Goal: Information Seeking & Learning: Find specific fact

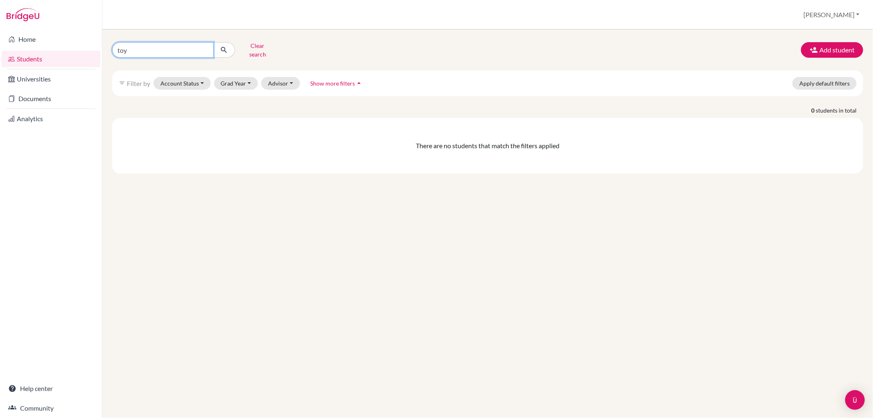
drag, startPoint x: 151, startPoint y: 51, endPoint x: 50, endPoint y: 58, distance: 102.2
click at [50, 58] on div "Home Students Universities Documents Analytics Help center Community Students o…" at bounding box center [436, 209] width 873 height 418
click at [263, 40] on button "Clear search" at bounding box center [257, 49] width 45 height 21
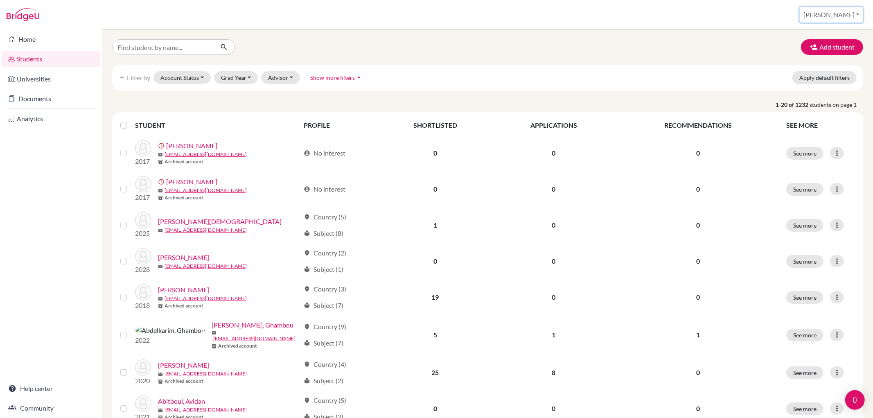
click at [855, 15] on button "[PERSON_NAME]" at bounding box center [831, 15] width 63 height 16
click at [830, 51] on link "School Settings" at bounding box center [797, 46] width 65 height 13
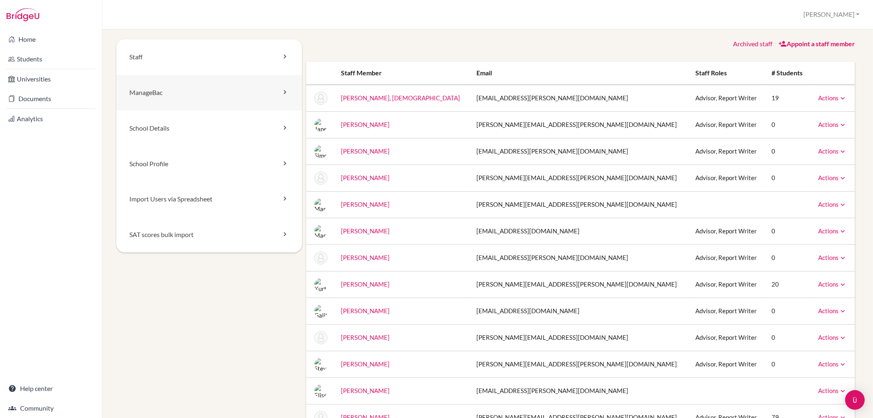
click at [188, 93] on link "ManageBac" at bounding box center [209, 93] width 186 height 36
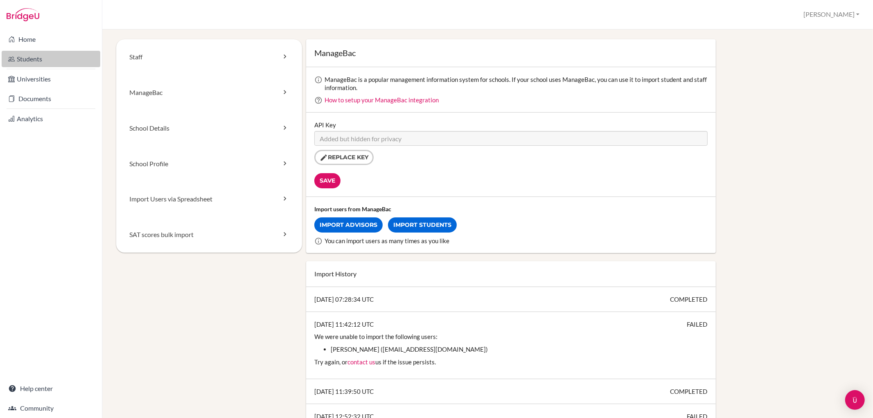
click at [63, 61] on link "Students" at bounding box center [51, 59] width 99 height 16
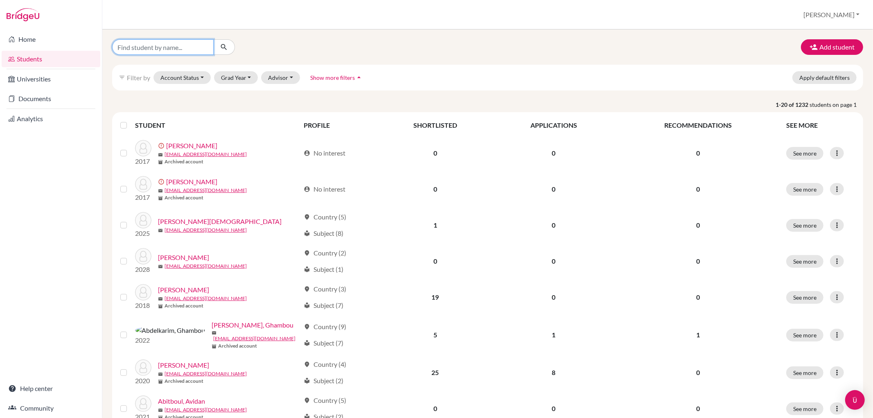
click at [182, 49] on input "Find student by name..." at bounding box center [163, 47] width 102 height 16
type input "harlee"
click button "submit" at bounding box center [224, 47] width 22 height 16
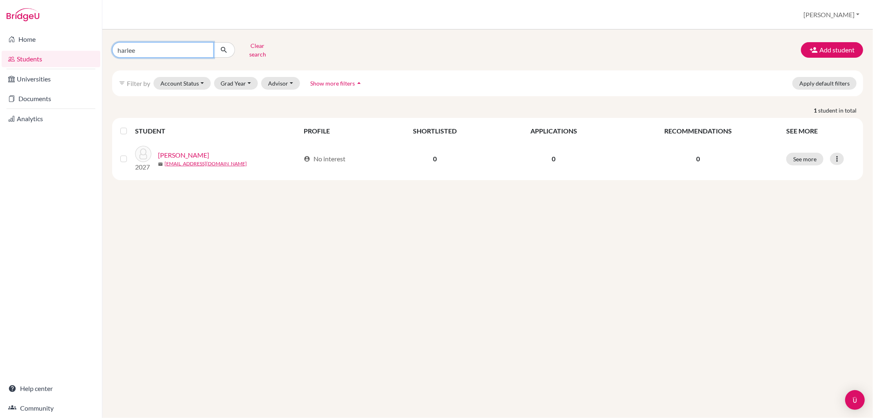
drag, startPoint x: 169, startPoint y: 44, endPoint x: 112, endPoint y: 72, distance: 63.5
click at [112, 72] on div "harlee Clear search Add student filter_list Filter by Account Status Active acc…" at bounding box center [487, 109] width 751 height 141
type input "haritha"
click button "submit" at bounding box center [224, 50] width 22 height 16
click at [263, 47] on button "Clear search" at bounding box center [257, 49] width 45 height 21
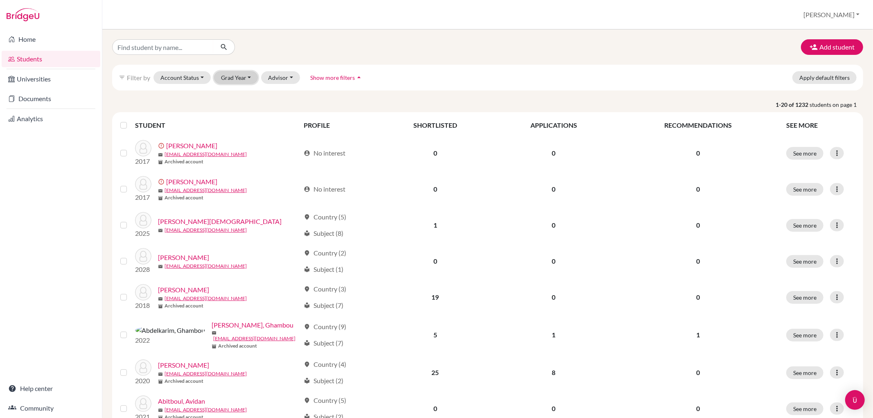
click at [235, 78] on button "Grad Year" at bounding box center [236, 77] width 44 height 13
click at [237, 161] on span "2028" at bounding box center [231, 161] width 15 height 10
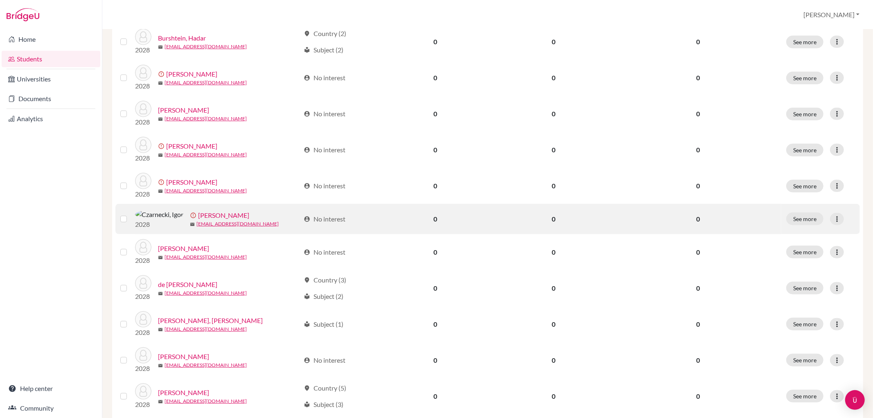
scroll to position [519, 0]
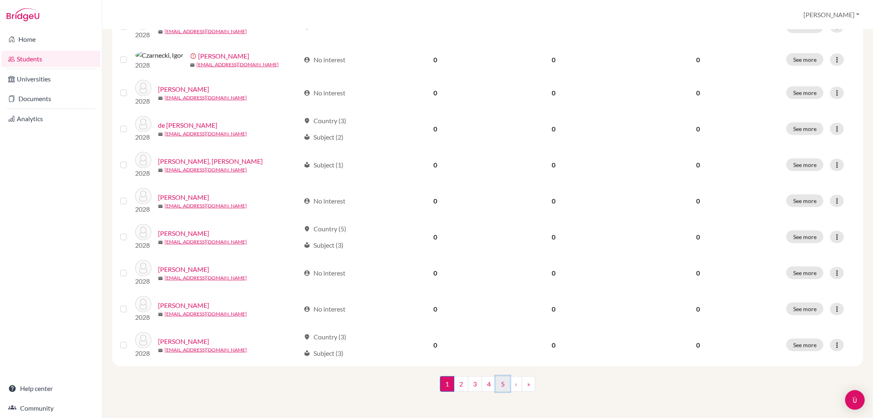
click at [496, 381] on link "5" at bounding box center [503, 384] width 14 height 16
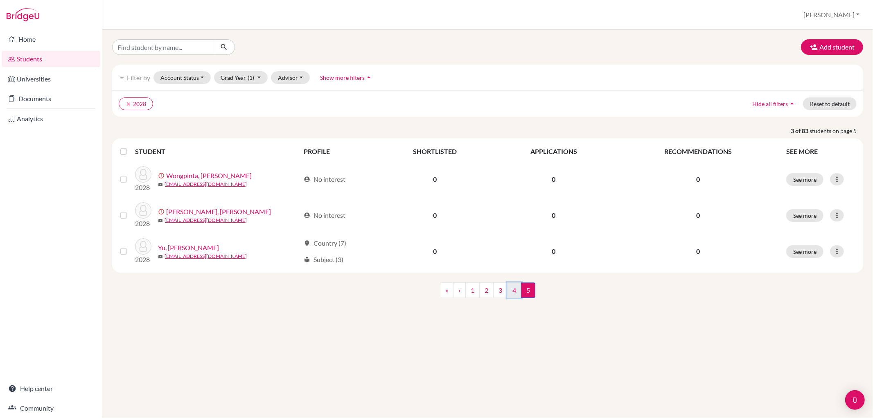
click at [518, 285] on link "4" at bounding box center [514, 291] width 14 height 16
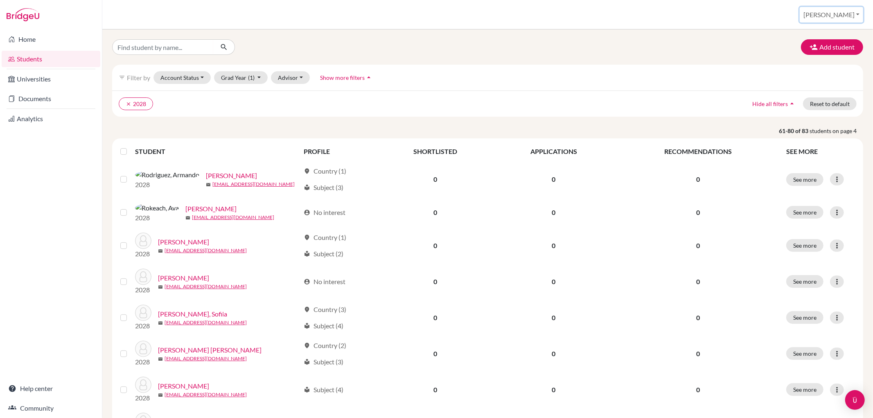
click at [848, 13] on button "[PERSON_NAME]" at bounding box center [831, 15] width 63 height 16
click at [830, 50] on link "School Settings" at bounding box center [797, 46] width 65 height 13
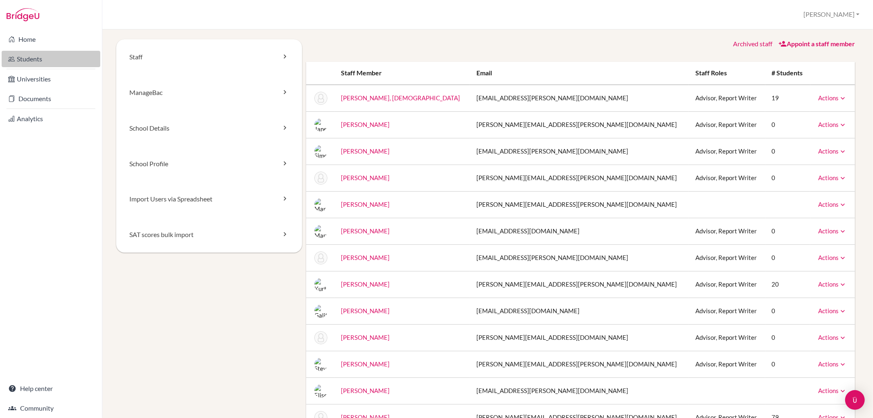
click at [37, 59] on link "Students" at bounding box center [51, 59] width 99 height 16
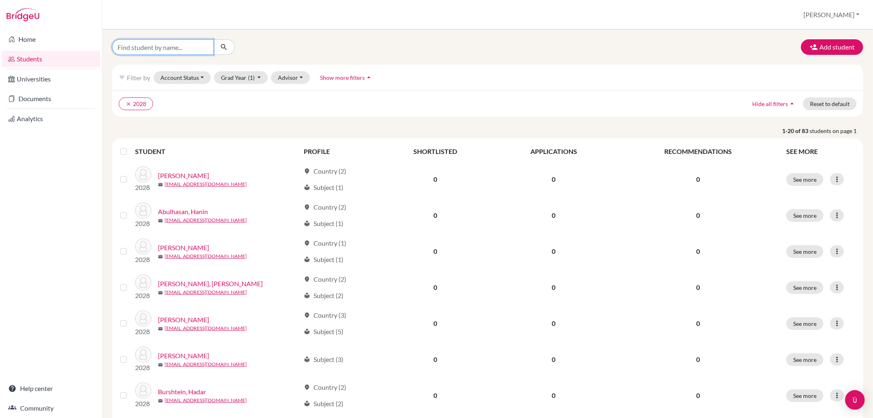
click at [144, 45] on input "Find student by name..." at bounding box center [163, 47] width 102 height 16
click at [144, 99] on button "clear 2028" at bounding box center [136, 103] width 34 height 13
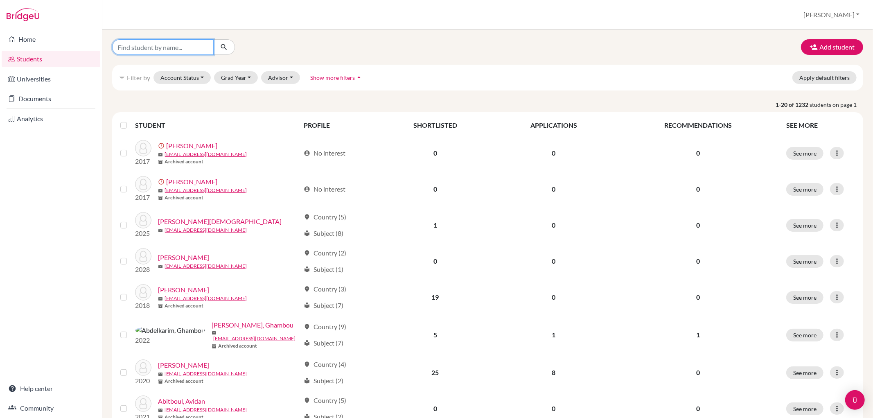
click at [131, 43] on input "Find student by name..." at bounding box center [163, 47] width 102 height 16
type input "ben"
click button "submit" at bounding box center [224, 47] width 22 height 16
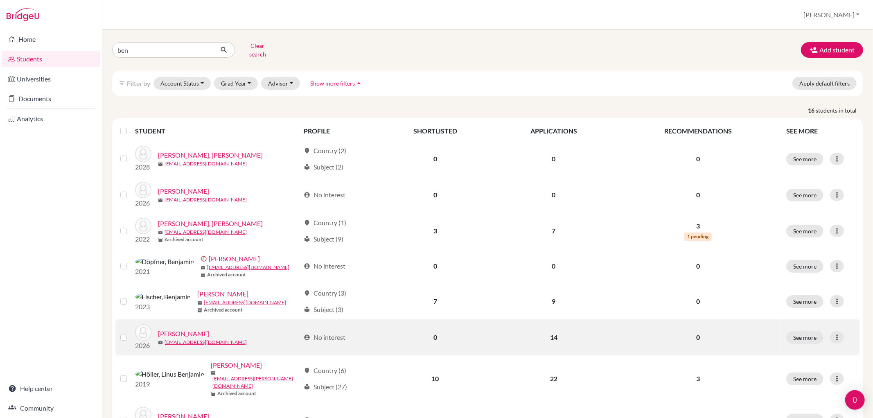
click at [193, 329] on link "[PERSON_NAME]" at bounding box center [183, 334] width 51 height 10
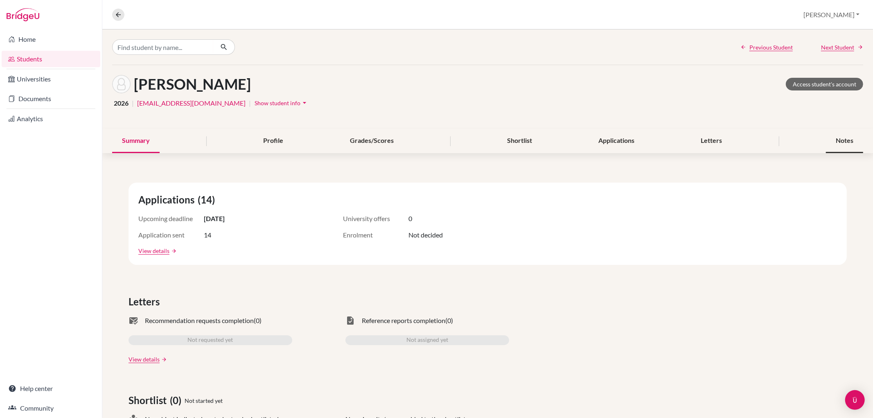
click at [836, 132] on div "Notes" at bounding box center [844, 141] width 37 height 24
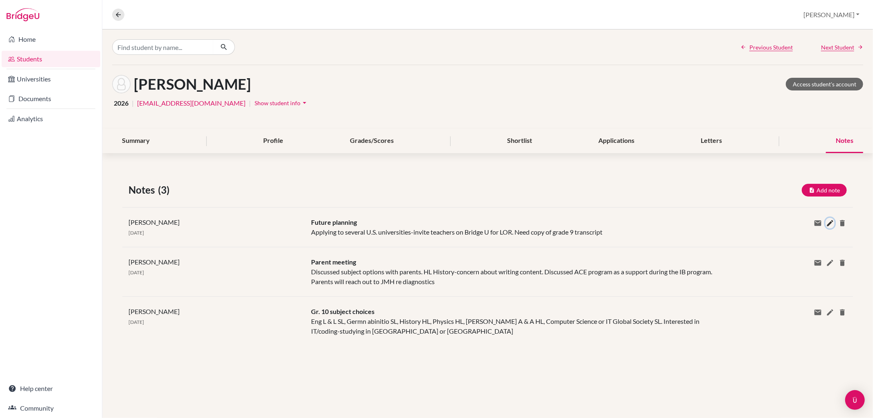
click at [827, 222] on icon at bounding box center [830, 223] width 8 height 8
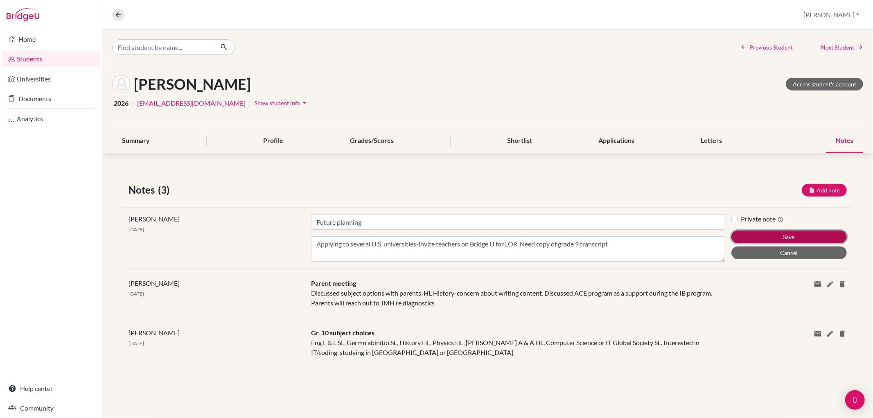
click at [773, 233] on button "Save" at bounding box center [789, 237] width 115 height 13
